Goal: Information Seeking & Learning: Learn about a topic

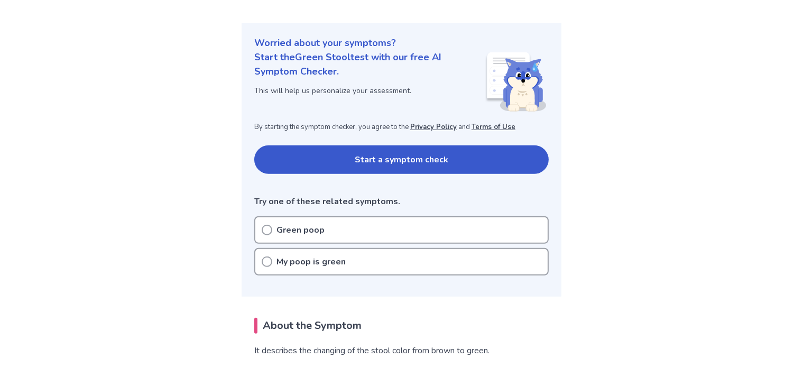
scroll to position [111, 0]
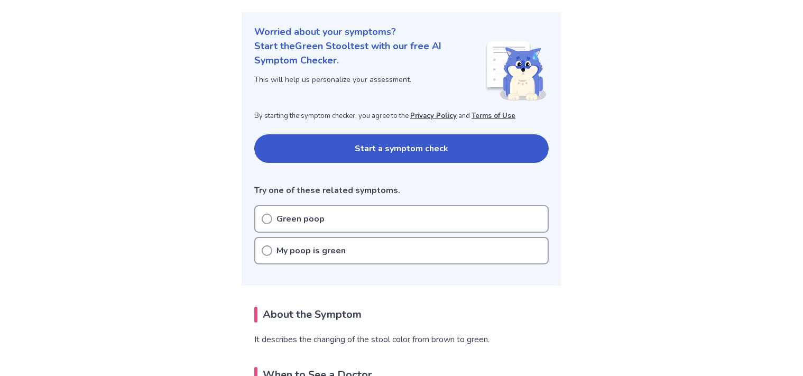
click at [397, 153] on button "Start a symptom check" at bounding box center [401, 148] width 294 height 29
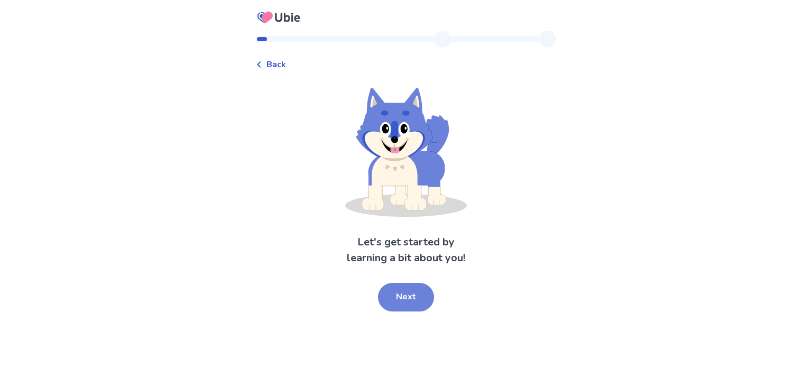
click at [396, 297] on button "Next" at bounding box center [406, 297] width 56 height 29
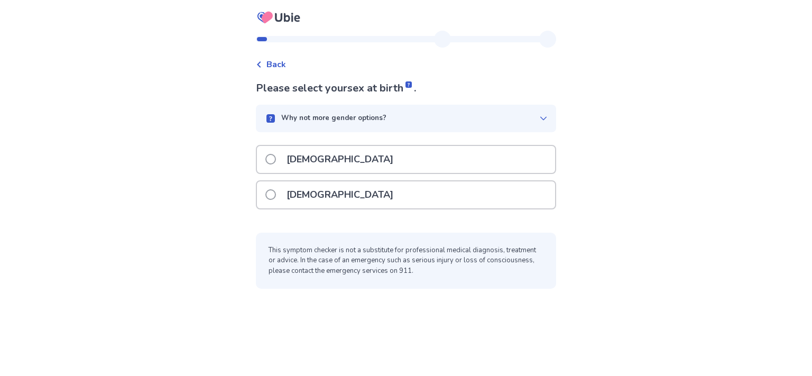
click at [276, 194] on span at bounding box center [270, 194] width 11 height 11
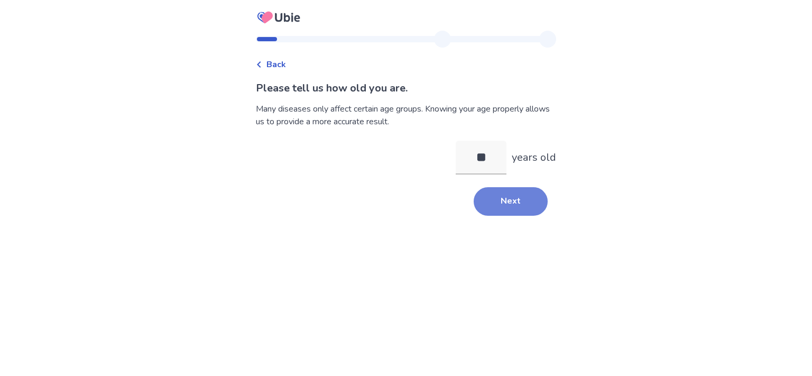
type input "**"
click at [498, 200] on button "Next" at bounding box center [510, 201] width 74 height 29
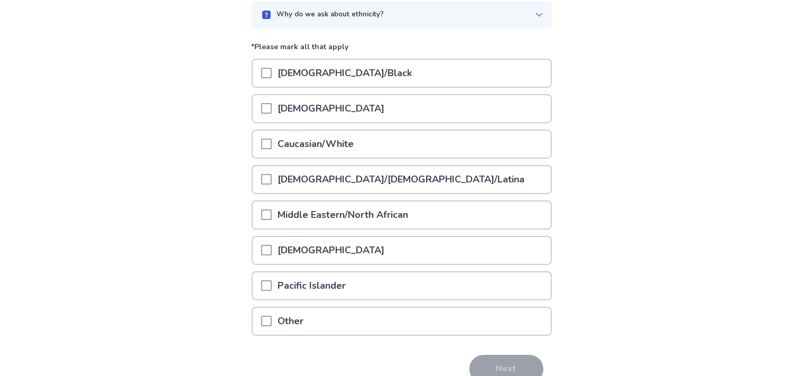
scroll to position [111, 0]
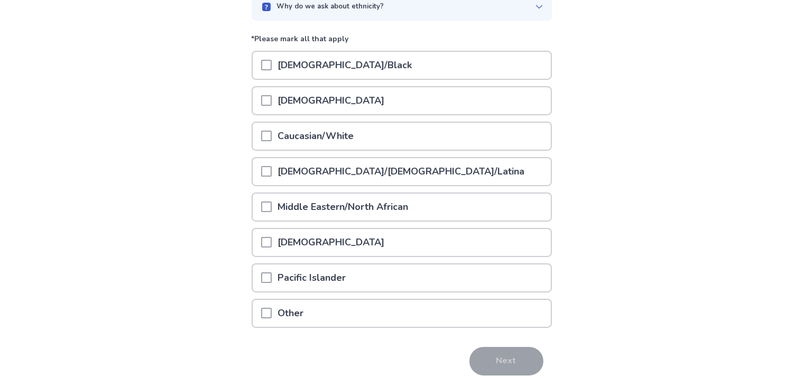
click at [272, 132] on span at bounding box center [266, 135] width 11 height 11
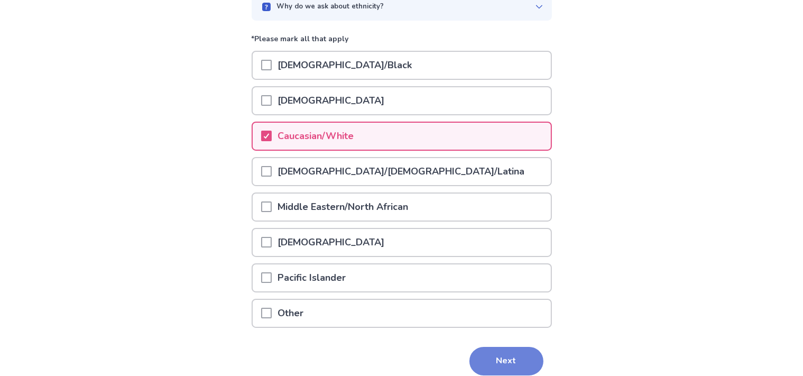
click at [495, 353] on button "Next" at bounding box center [506, 361] width 74 height 29
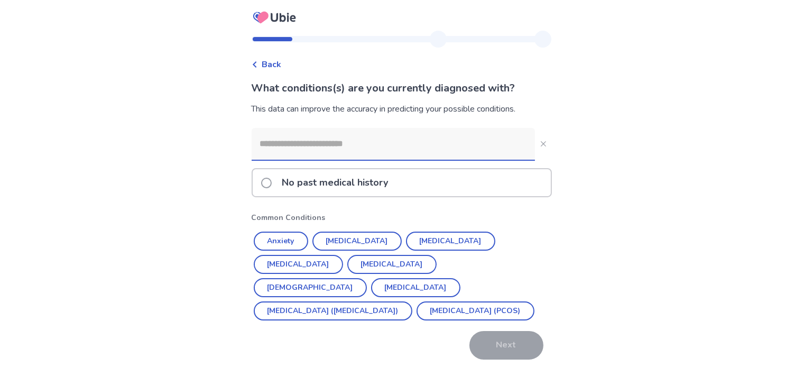
click at [272, 184] on span at bounding box center [266, 183] width 11 height 11
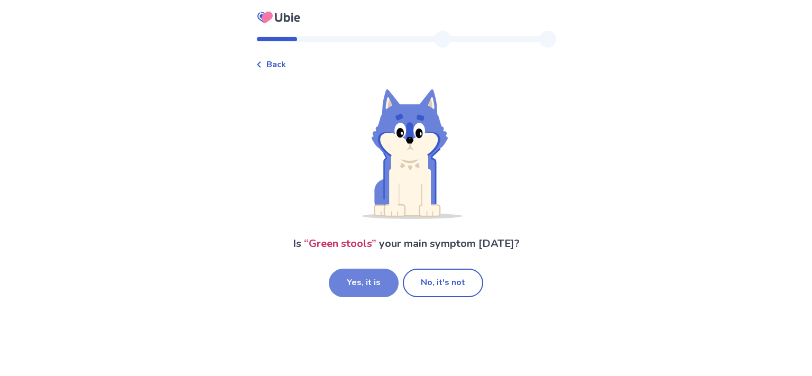
click at [369, 281] on button "Yes, it is" at bounding box center [364, 282] width 70 height 29
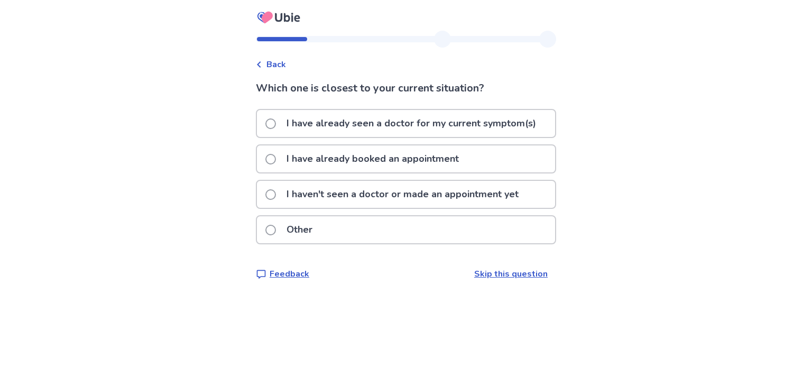
click at [276, 192] on span at bounding box center [270, 194] width 11 height 11
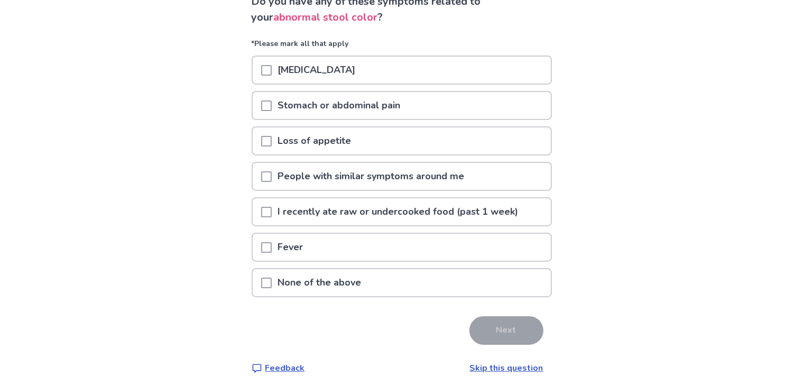
scroll to position [99, 0]
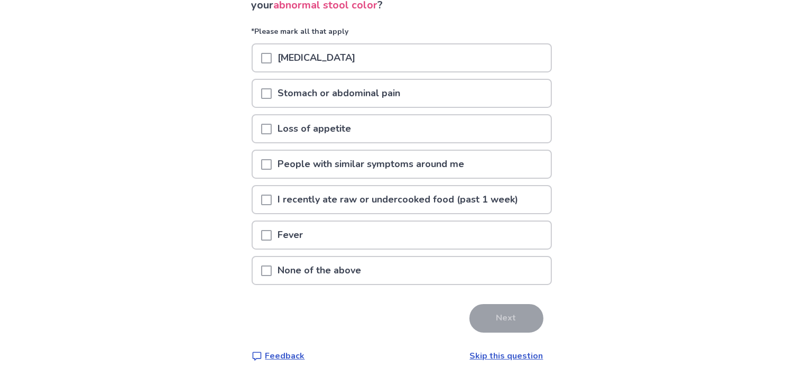
click at [272, 269] on span at bounding box center [266, 270] width 11 height 11
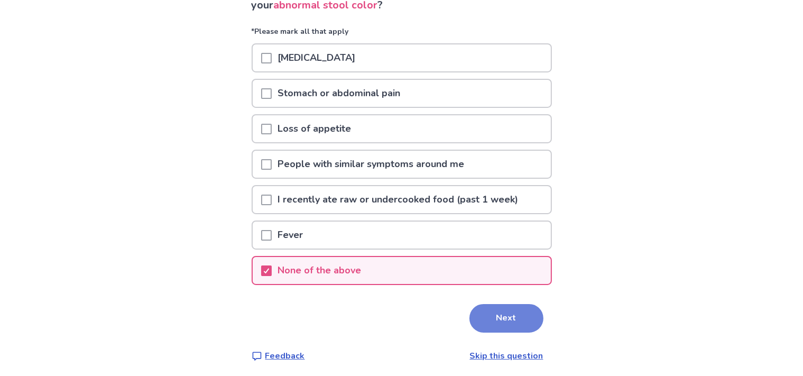
click at [506, 310] on button "Next" at bounding box center [506, 318] width 74 height 29
